Goal: Task Accomplishment & Management: Manage account settings

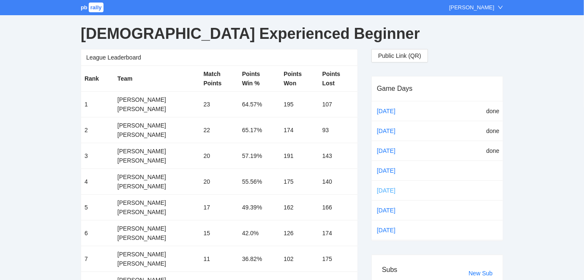
click at [384, 186] on link "[DATE]" at bounding box center [394, 190] width 36 height 13
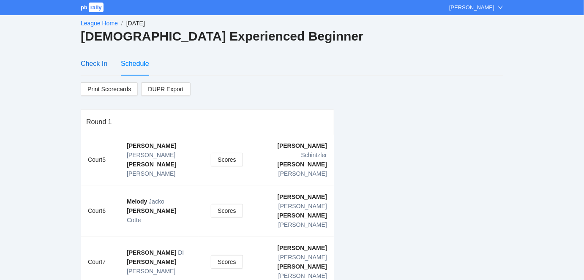
click at [91, 61] on div "Check In" at bounding box center [94, 63] width 27 height 11
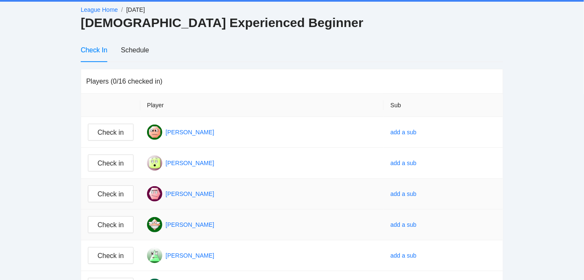
scroll to position [25, 0]
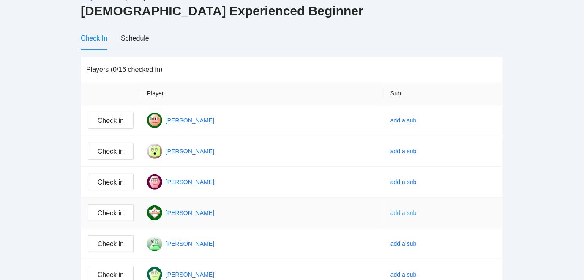
click at [417, 210] on div "add a sub" at bounding box center [404, 212] width 26 height 9
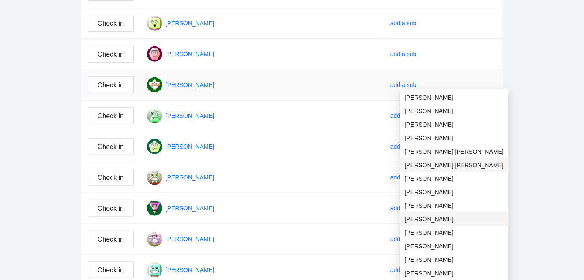
scroll to position [179, 0]
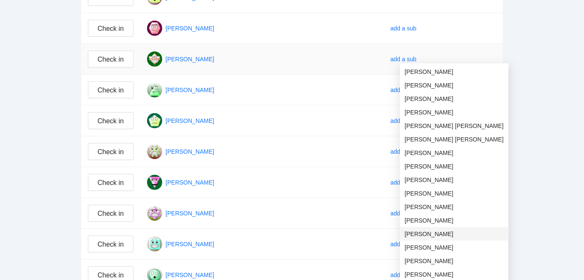
click at [428, 233] on span "[PERSON_NAME]" at bounding box center [454, 234] width 99 height 9
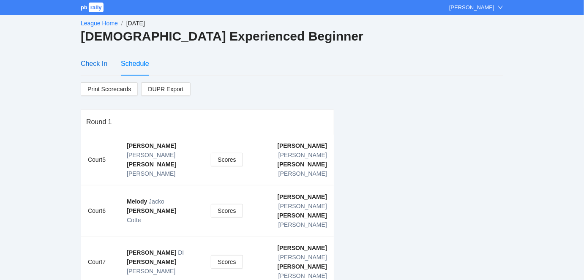
click at [89, 60] on div "Check In" at bounding box center [94, 63] width 27 height 11
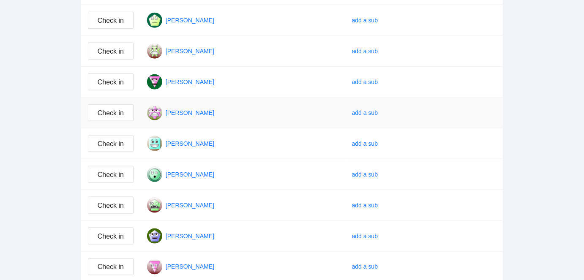
scroll to position [307, 0]
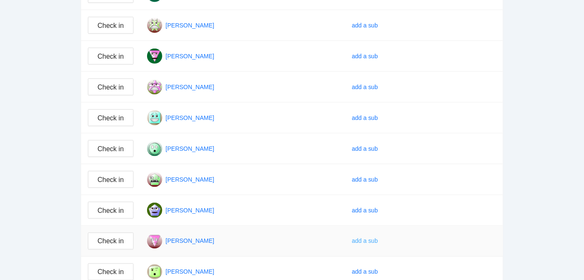
click at [378, 239] on div "add a sub" at bounding box center [365, 241] width 26 height 9
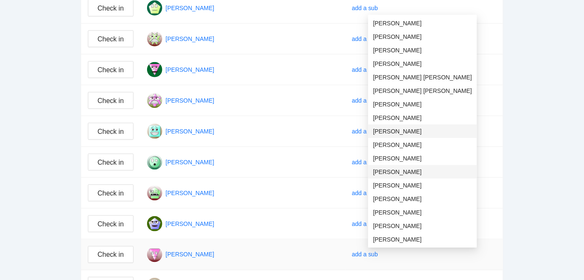
scroll to position [282, 0]
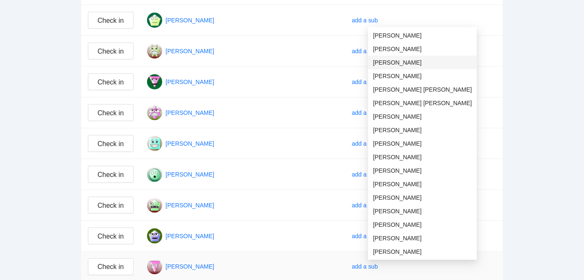
click at [391, 60] on span "[PERSON_NAME]" at bounding box center [422, 62] width 99 height 9
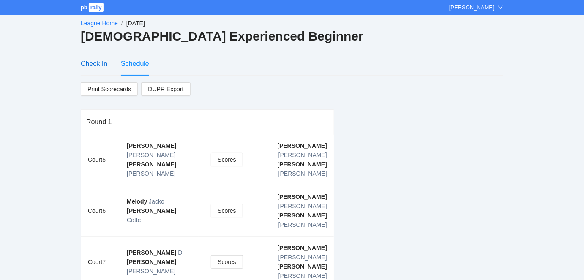
click at [100, 62] on div "Check In" at bounding box center [94, 63] width 27 height 11
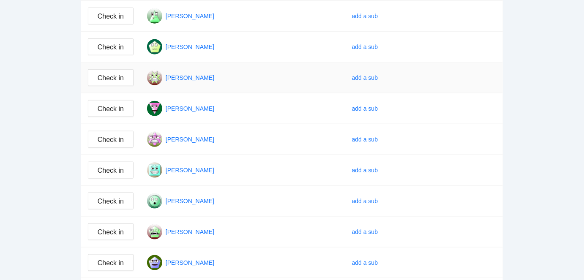
scroll to position [256, 0]
click at [375, 228] on div "add a sub" at bounding box center [365, 231] width 26 height 9
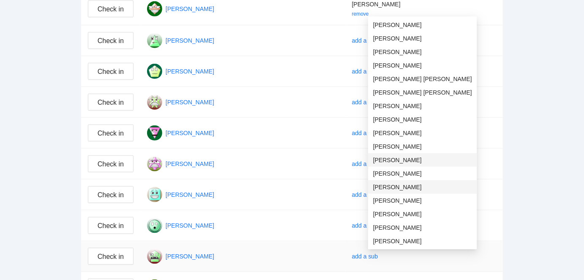
scroll to position [205, 0]
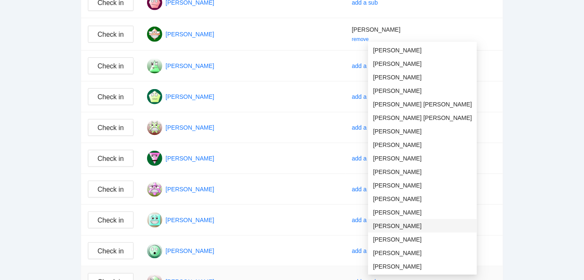
click at [388, 224] on span "[PERSON_NAME]" at bounding box center [422, 226] width 99 height 9
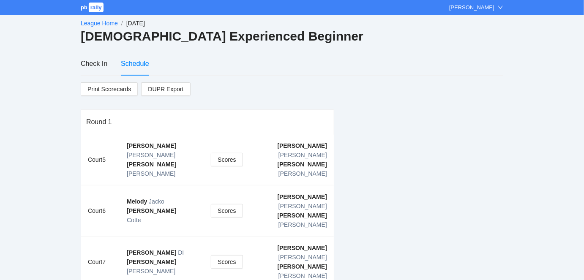
click at [99, 22] on link "League Home" at bounding box center [99, 23] width 37 height 7
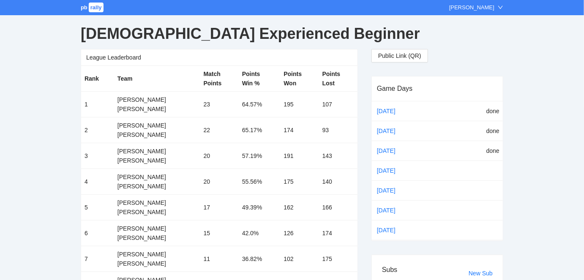
click at [86, 5] on span "pb" at bounding box center [84, 7] width 7 height 6
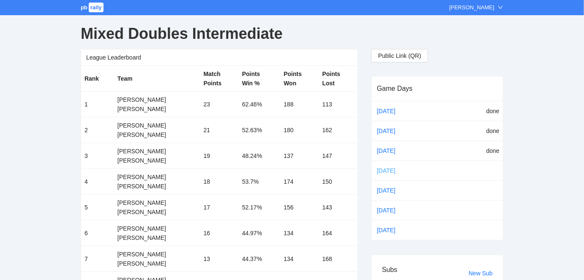
click at [389, 167] on link "[DATE]" at bounding box center [394, 171] width 36 height 13
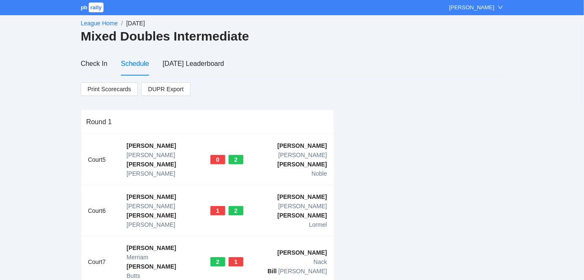
click at [97, 23] on link "League Home" at bounding box center [99, 23] width 37 height 7
